Goal: Obtain resource: Download file/media

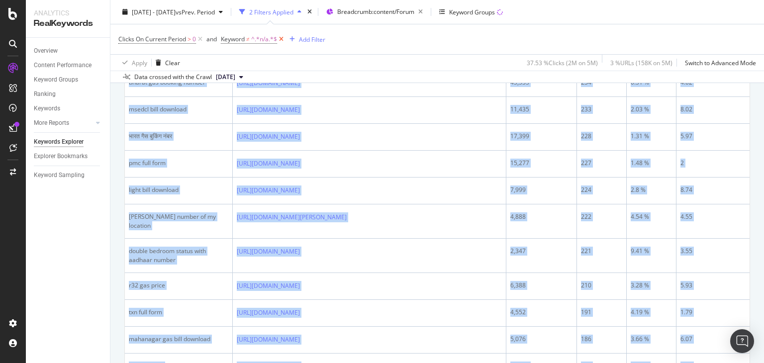
click at [281, 40] on icon at bounding box center [281, 39] width 8 height 10
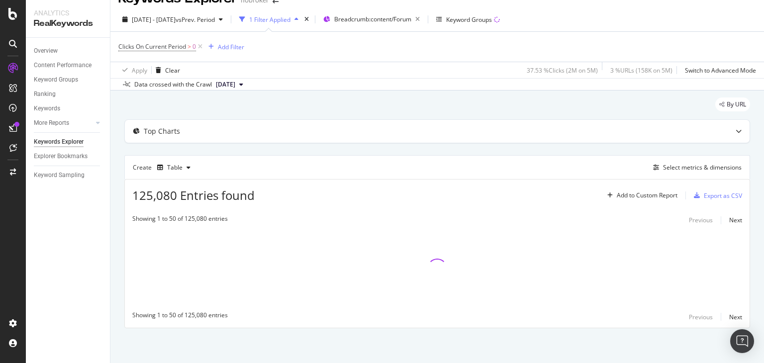
scroll to position [17, 0]
click at [199, 47] on icon at bounding box center [200, 47] width 8 height 10
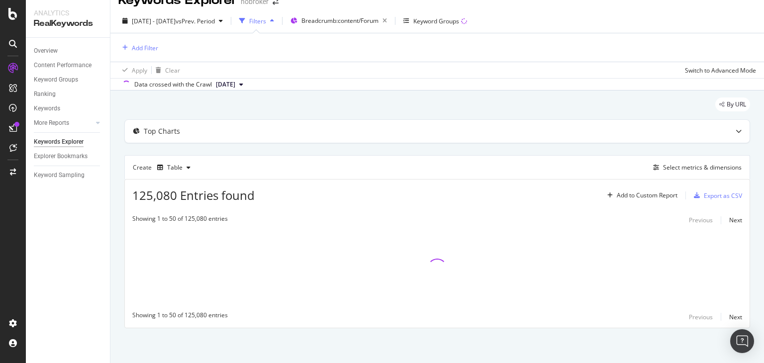
scroll to position [16, 0]
click at [137, 48] on div "Add Filter" at bounding box center [145, 48] width 26 height 8
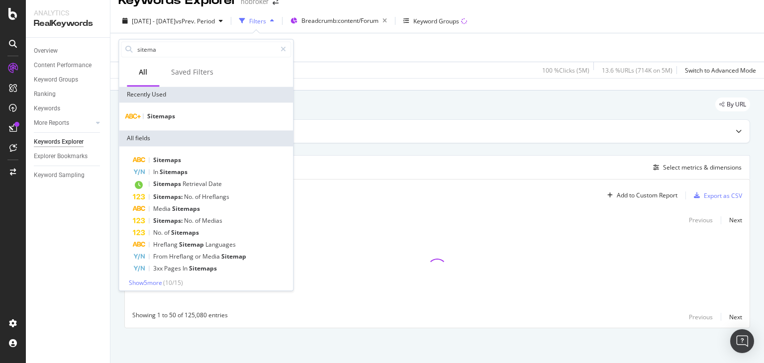
type input "sitema"
click at [157, 124] on div "Sitemaps" at bounding box center [206, 116] width 174 height 28
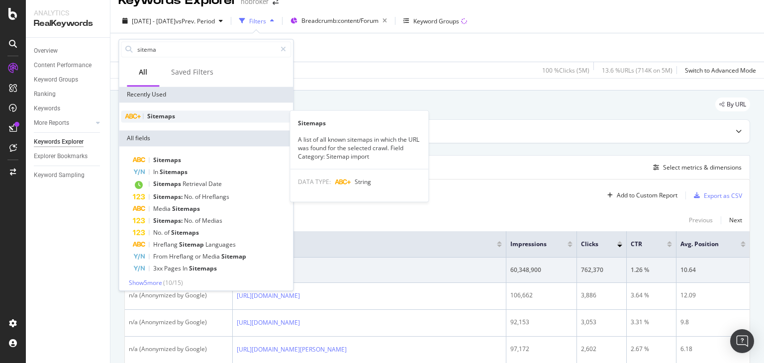
click at [143, 118] on div "Sitemaps" at bounding box center [206, 116] width 170 height 12
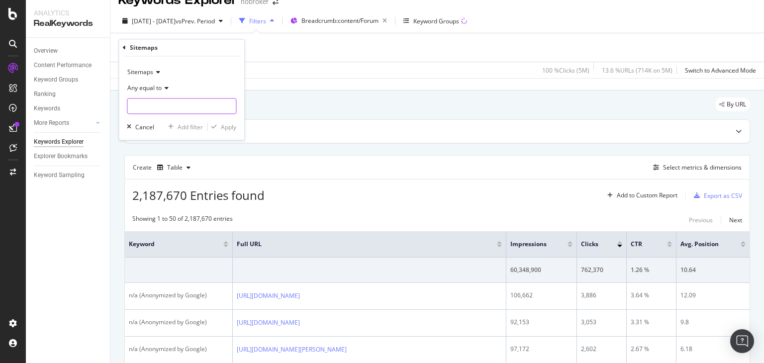
click at [179, 104] on input "text" at bounding box center [181, 106] width 108 height 16
paste input "[URL][DOMAIN_NAME]"
type input "[URL][DOMAIN_NAME]"
click at [203, 119] on span "[URL][DOMAIN_NAME]" at bounding box center [166, 119] width 73 height 8
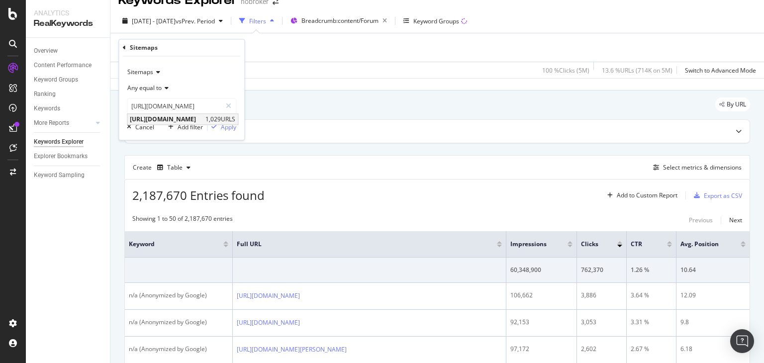
scroll to position [0, 0]
click at [233, 130] on div "Apply" at bounding box center [228, 127] width 15 height 8
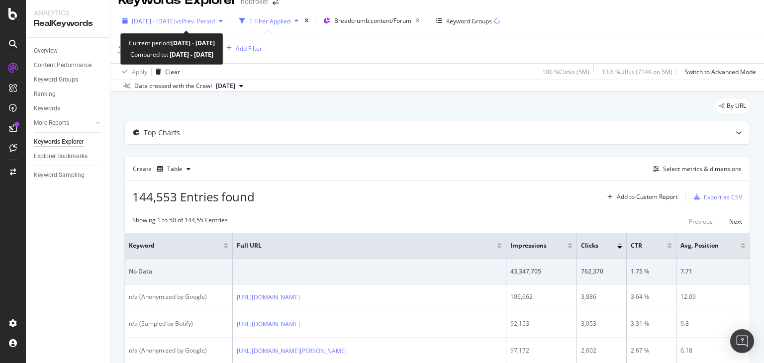
click at [204, 26] on div "[DATE] - [DATE] vs Prev. Period" at bounding box center [172, 20] width 108 height 15
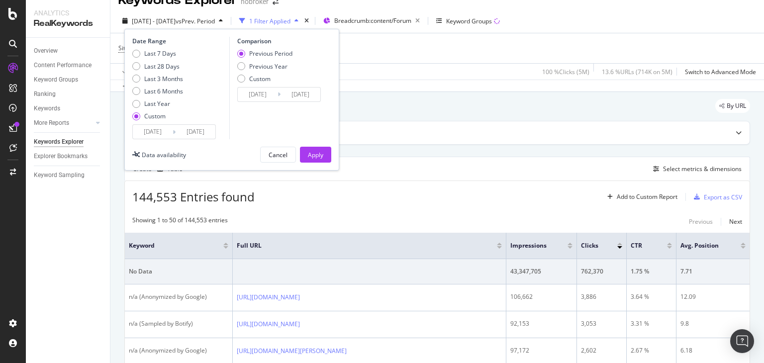
click at [198, 131] on input "[DATE]" at bounding box center [196, 132] width 40 height 14
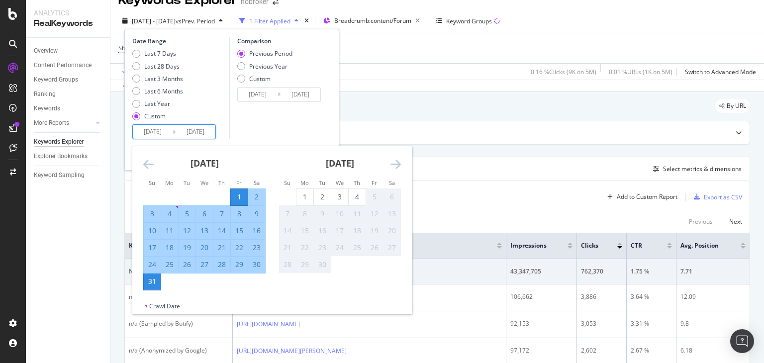
click at [291, 128] on div "Comparison Previous Period Previous Year Custom [DATE] Navigate forward to inte…" at bounding box center [276, 88] width 94 height 102
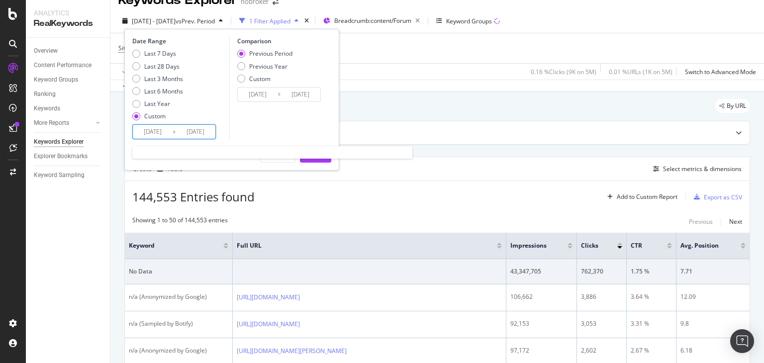
click at [201, 136] on input "[DATE]" at bounding box center [196, 132] width 40 height 14
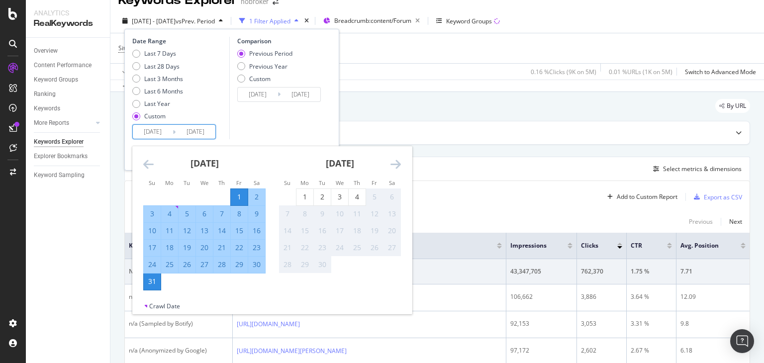
click at [270, 125] on div "Comparison Previous Period Previous Year Custom [DATE] Navigate forward to inte…" at bounding box center [276, 88] width 94 height 102
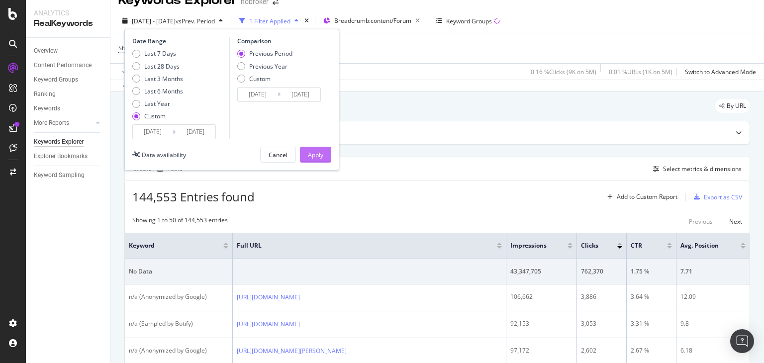
click at [318, 149] on div "Apply" at bounding box center [315, 154] width 15 height 15
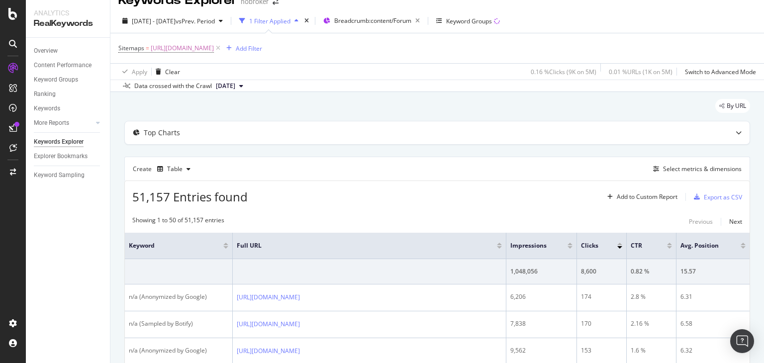
click at [469, 176] on div "Create Table Select metrics & dimensions" at bounding box center [437, 169] width 626 height 24
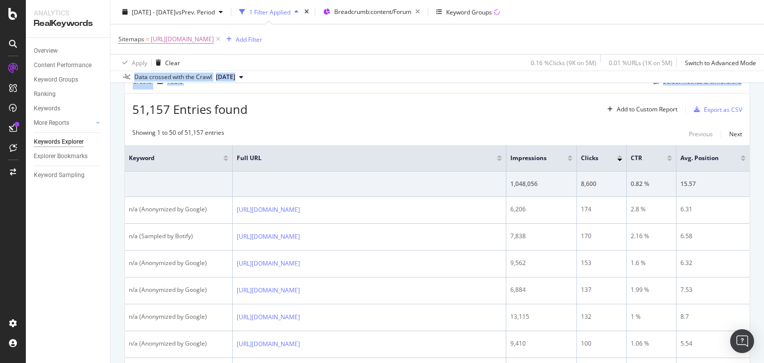
drag, startPoint x: 763, startPoint y: 55, endPoint x: 759, endPoint y: 71, distance: 16.4
click at [759, 71] on div "Keywords Explorer nobroker [DATE] - [DATE] vs Prev. Period 1 Filter Applied Bre…" at bounding box center [437, 181] width 654 height 363
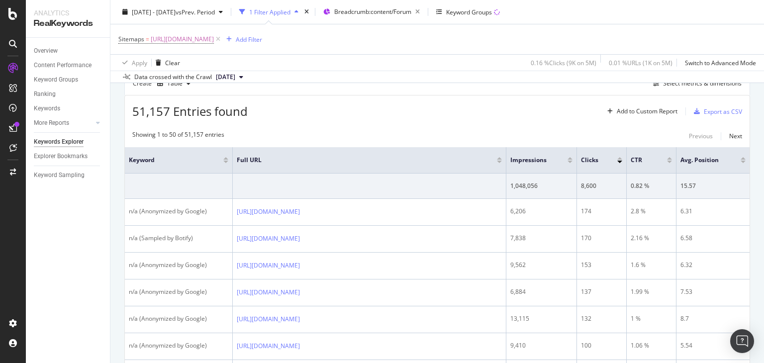
click at [500, 104] on div "51,157 Entries found Add to Custom Report Export as CSV" at bounding box center [437, 107] width 625 height 24
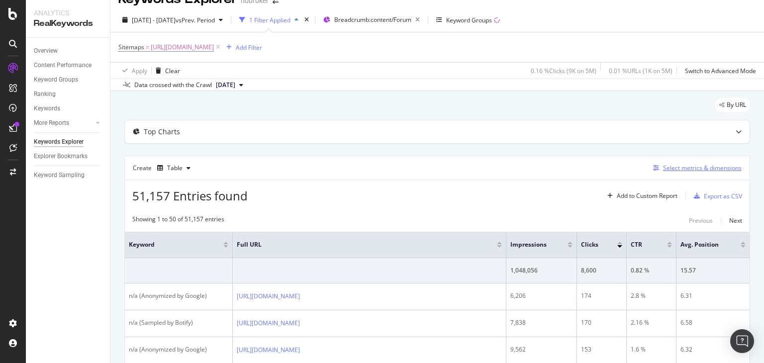
click at [664, 167] on div "Select metrics & dimensions" at bounding box center [702, 168] width 79 height 8
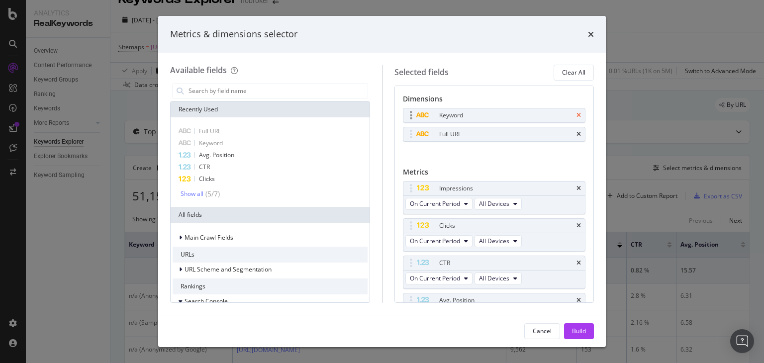
click at [576, 116] on icon "times" at bounding box center [578, 115] width 4 height 6
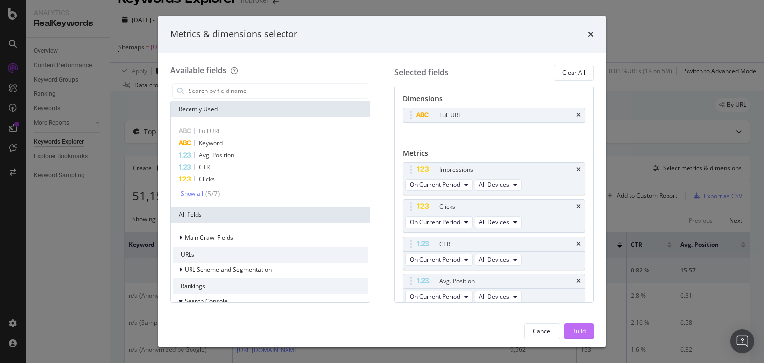
click at [578, 335] on div "Build" at bounding box center [579, 331] width 14 height 8
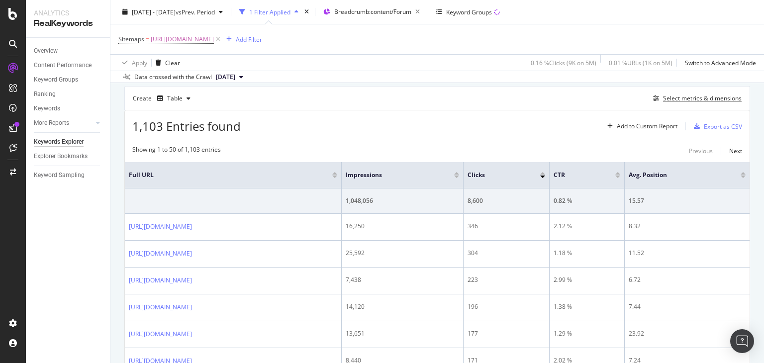
scroll to position [96, 0]
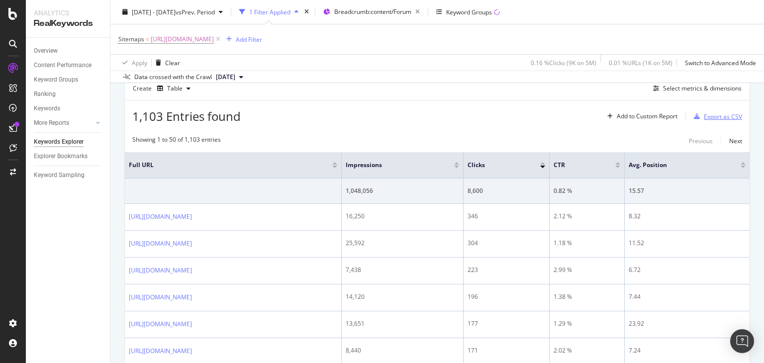
click at [711, 114] on div "Export as CSV" at bounding box center [723, 116] width 38 height 8
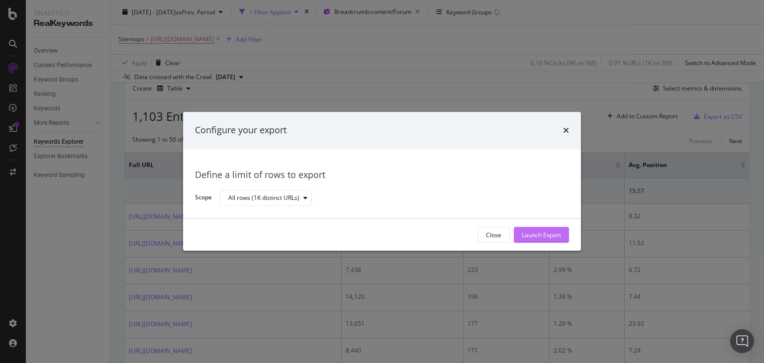
click at [552, 231] on div "Launch Export" at bounding box center [541, 235] width 39 height 8
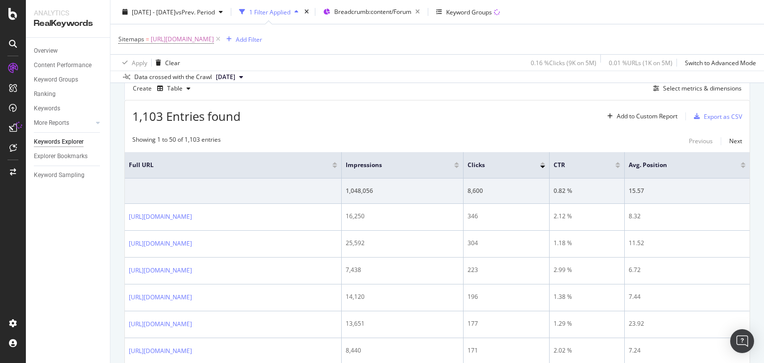
click at [370, 94] on div "Create Table Select metrics & dimensions" at bounding box center [437, 88] width 626 height 24
